Goal: Check status: Check status

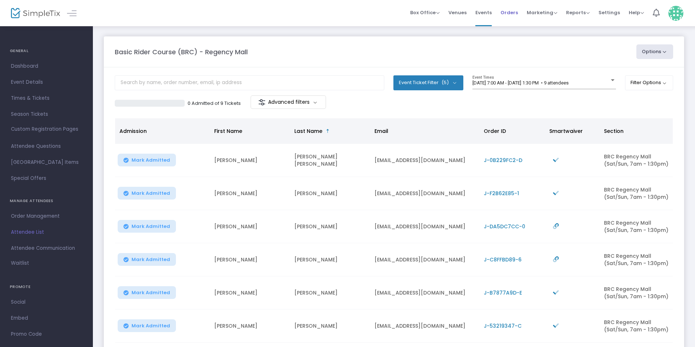
click at [507, 12] on span "Orders" at bounding box center [509, 12] width 17 height 19
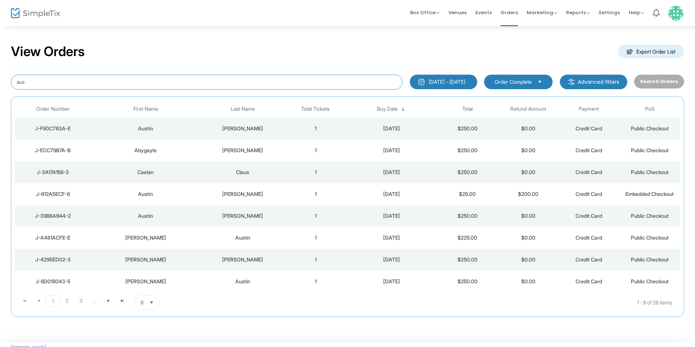
click at [48, 81] on input "aus" at bounding box center [207, 82] width 392 height 15
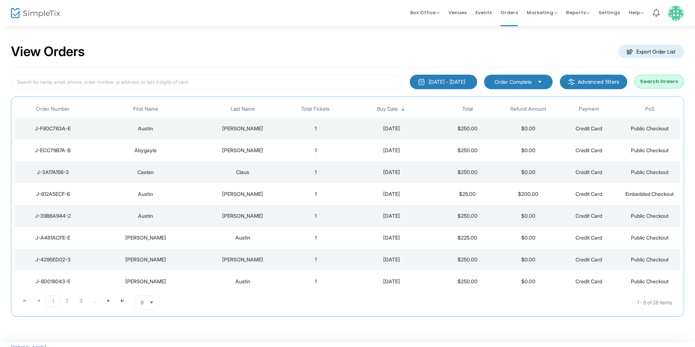
click at [440, 78] on div "[DATE] - [DATE]" at bounding box center [447, 81] width 36 height 7
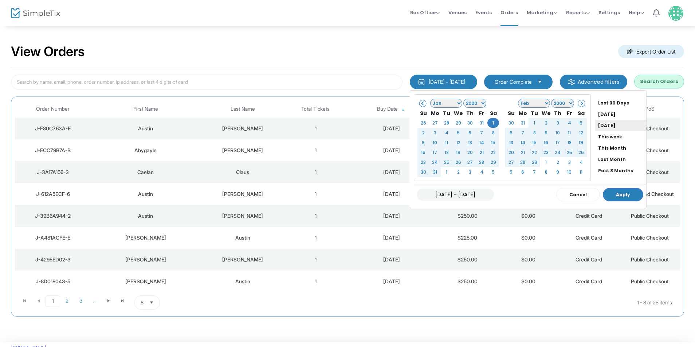
click at [600, 122] on li "[DATE]" at bounding box center [620, 125] width 51 height 11
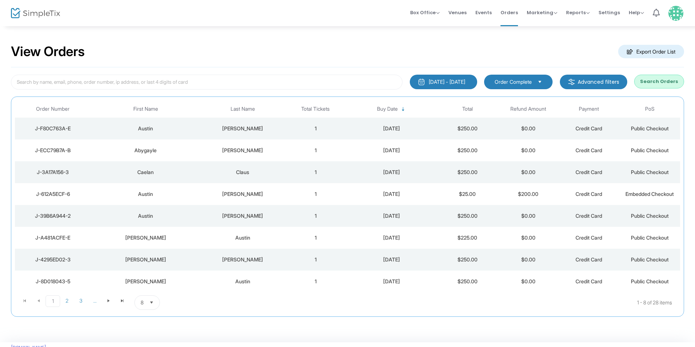
click at [653, 84] on button "Search Orders" at bounding box center [659, 82] width 50 height 14
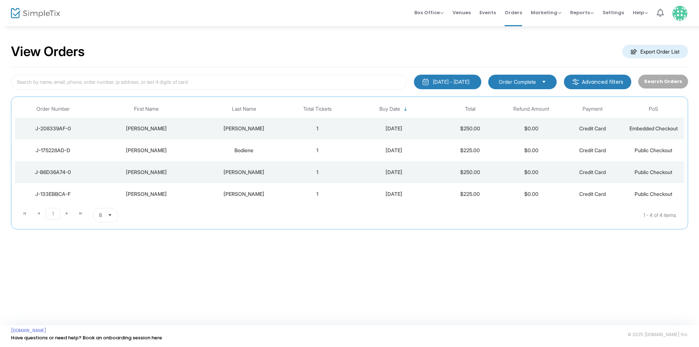
click at [192, 130] on div "[PERSON_NAME]" at bounding box center [146, 128] width 106 height 7
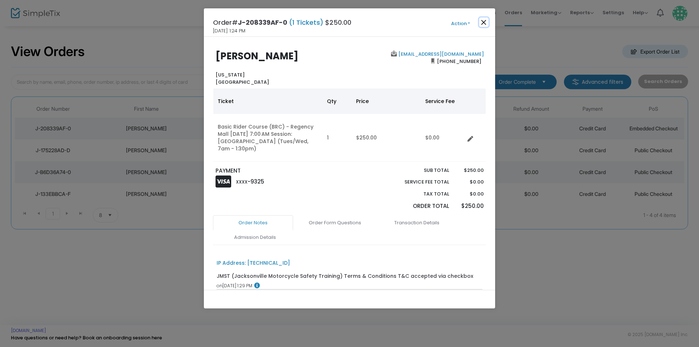
click at [485, 19] on button "Close" at bounding box center [483, 21] width 9 height 9
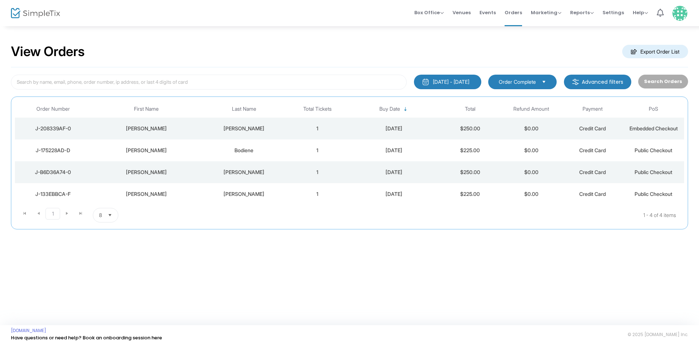
click at [223, 149] on div "Bodiene" at bounding box center [244, 150] width 82 height 7
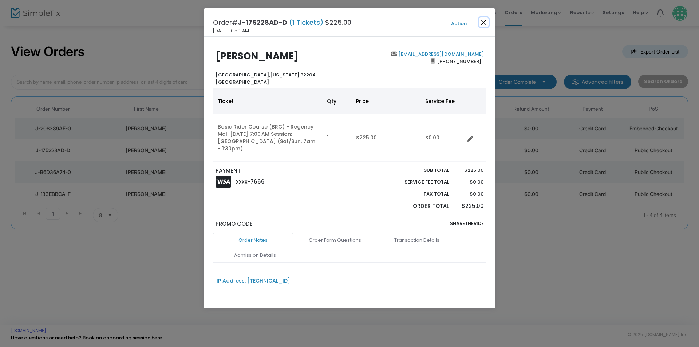
click at [483, 22] on button "Close" at bounding box center [483, 21] width 9 height 9
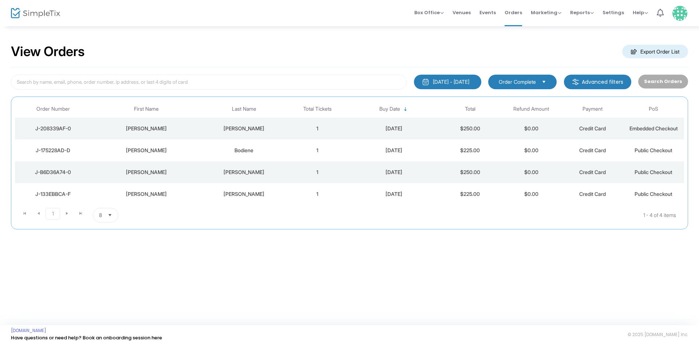
click at [205, 171] on div "[PERSON_NAME]" at bounding box center [244, 172] width 82 height 7
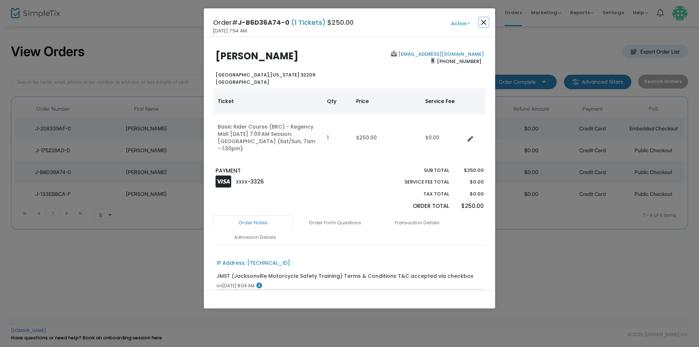
click at [485, 23] on button "Close" at bounding box center [483, 21] width 9 height 9
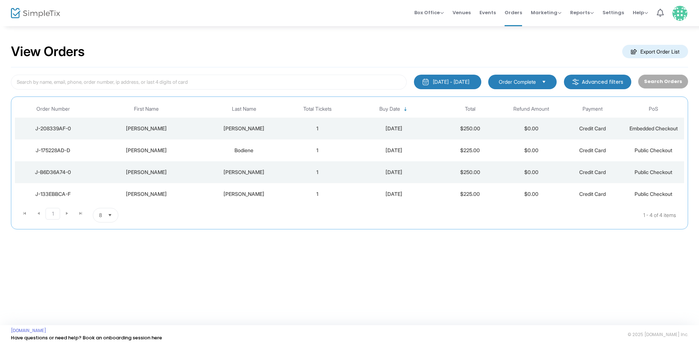
click at [468, 83] on div "[DATE] - [DATE]" at bounding box center [451, 81] width 36 height 7
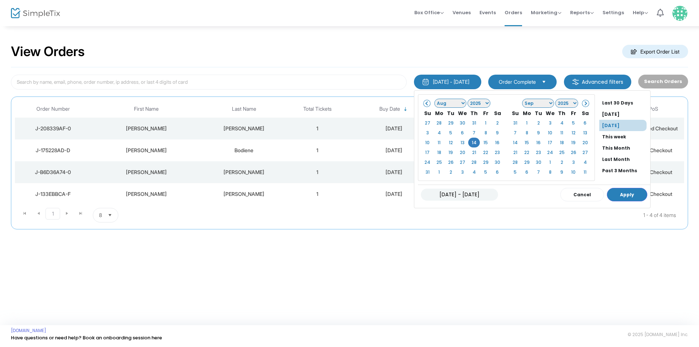
click at [601, 117] on li "[DATE]" at bounding box center [625, 114] width 51 height 11
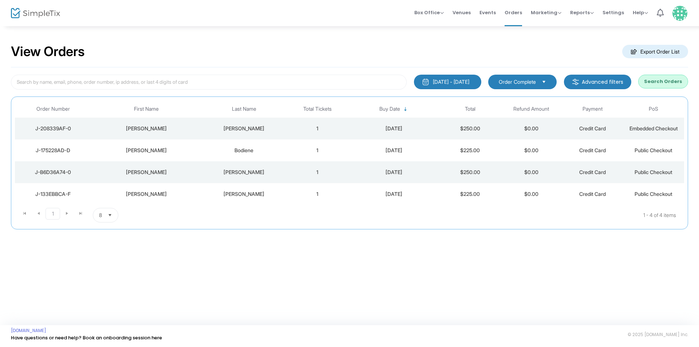
click at [657, 83] on button "Search Orders" at bounding box center [664, 82] width 50 height 14
